Goal: Communication & Community: Answer question/provide support

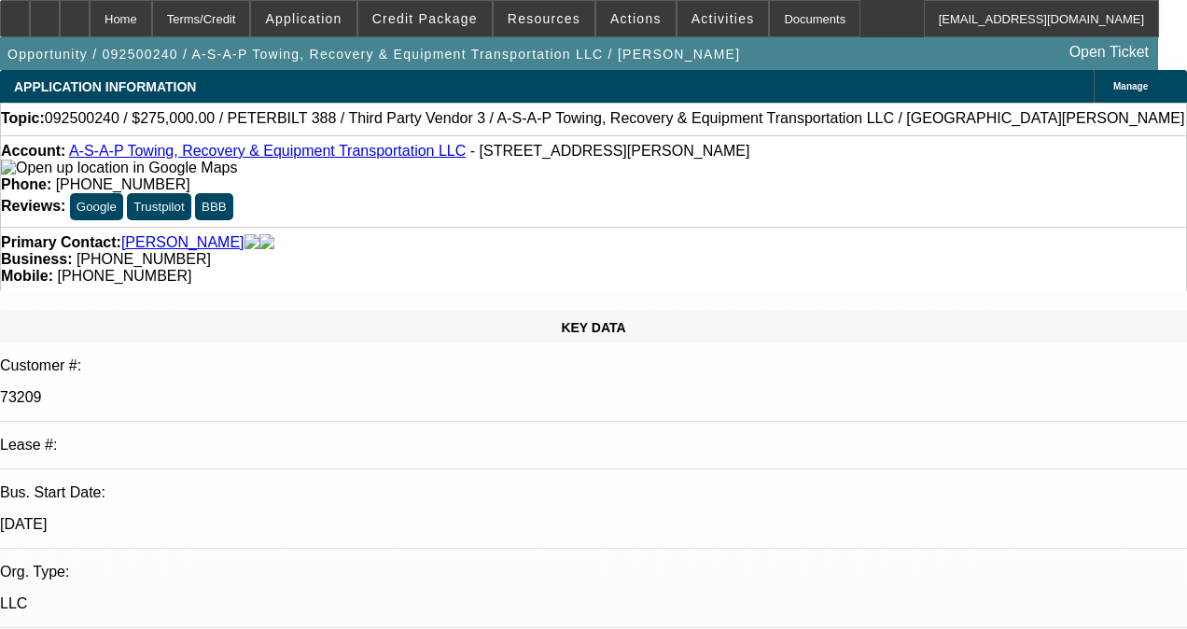
select select "0"
select select "2"
select select "0.1"
select select "4"
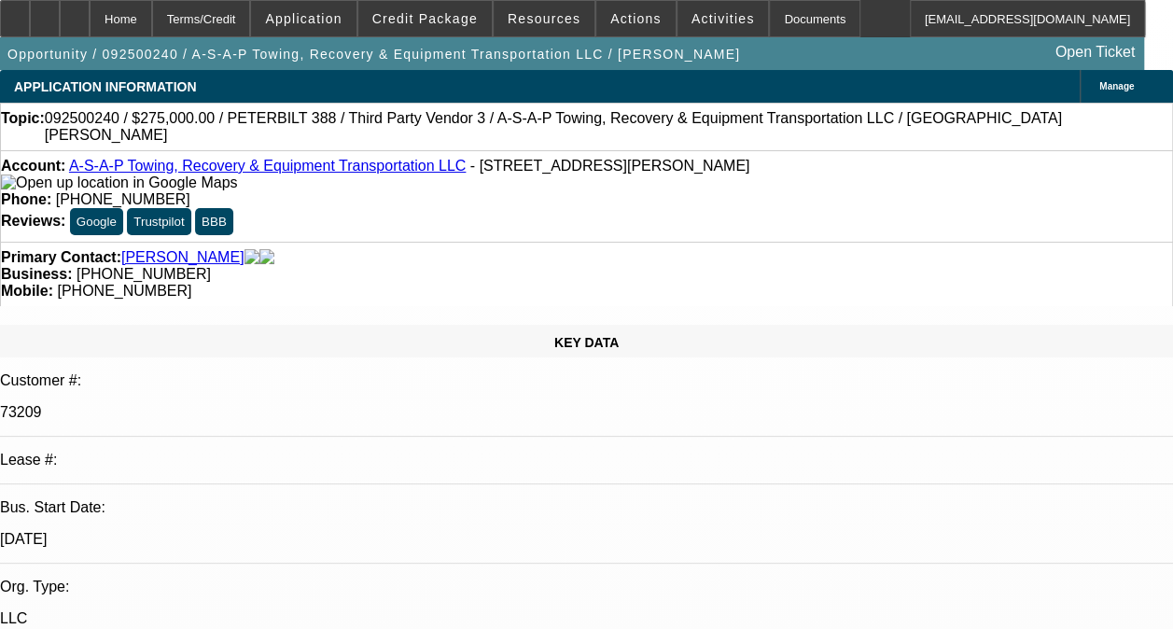
radio input "true"
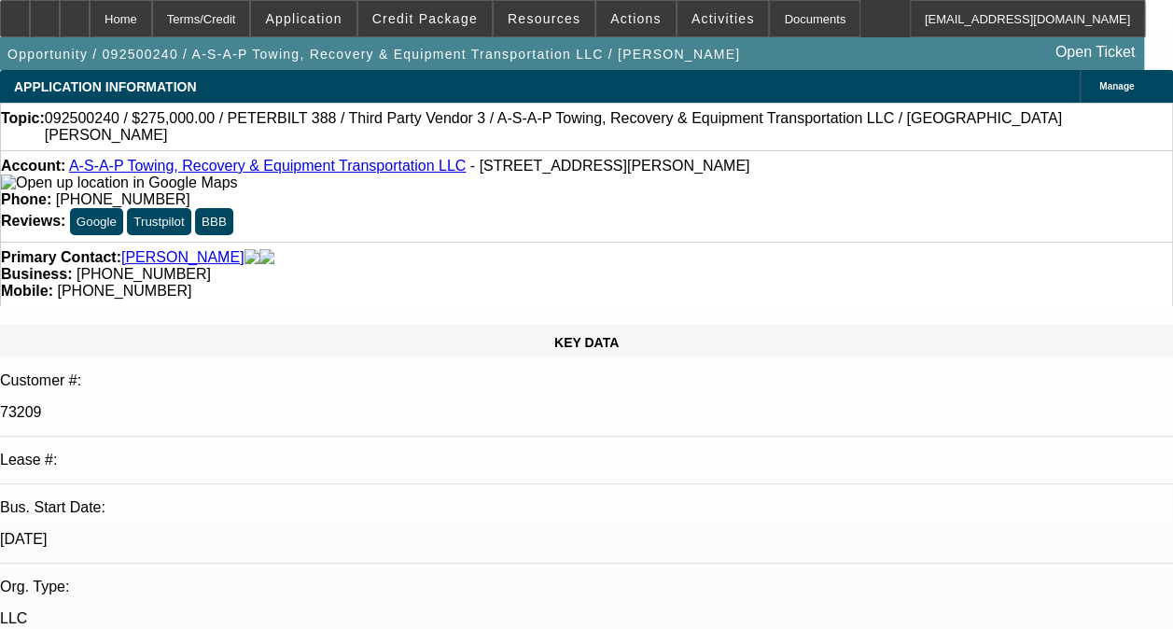
scroll to position [86, 0]
type textarea "-10 CONTRACT IS A DISC-SVC DEAL ON ONGOING ACH. GOOD PAYMENT HISTORY WITHOUT AN…"
radio input "true"
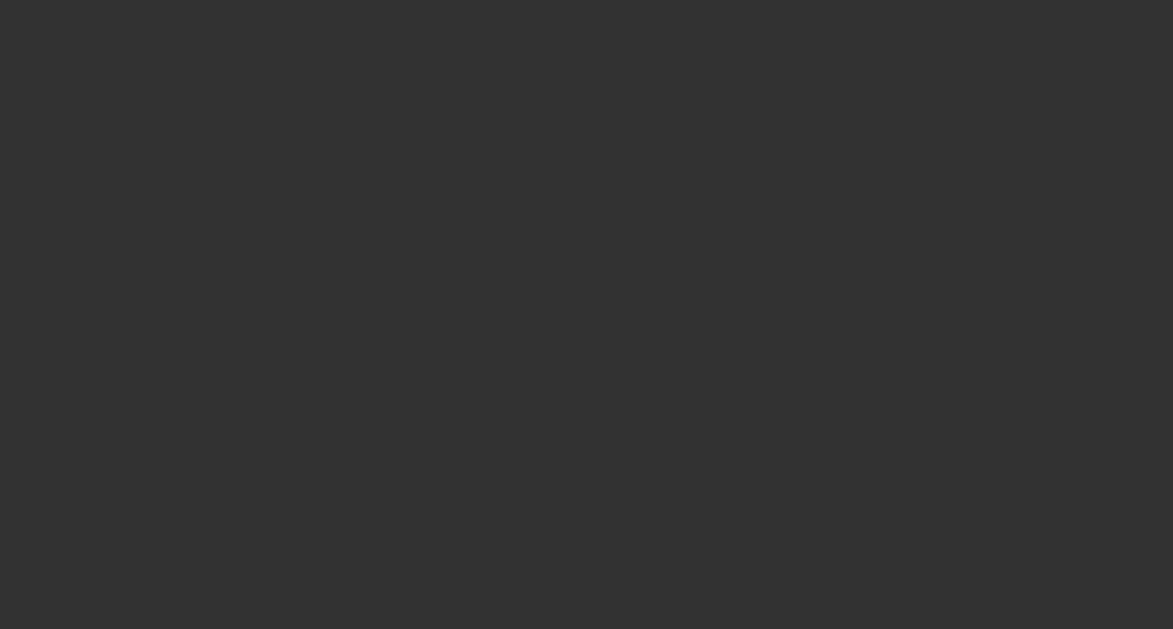
scroll to position [0, 0]
